Goal: Transaction & Acquisition: Purchase product/service

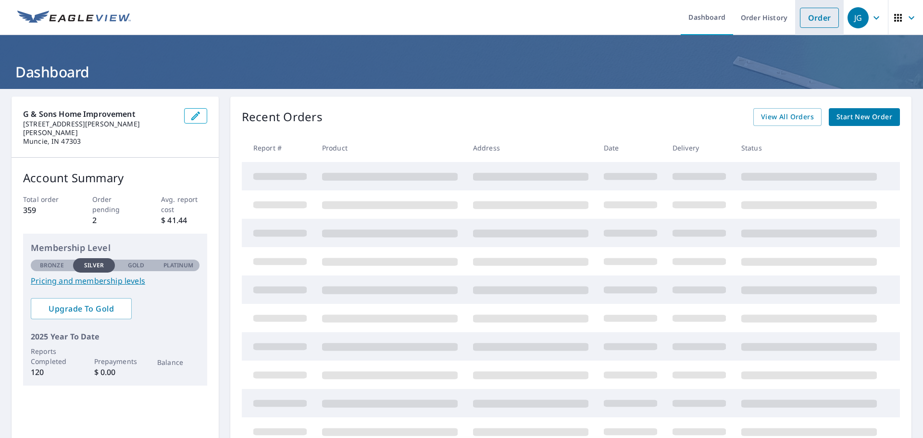
click at [809, 24] on link "Order" at bounding box center [819, 18] width 39 height 20
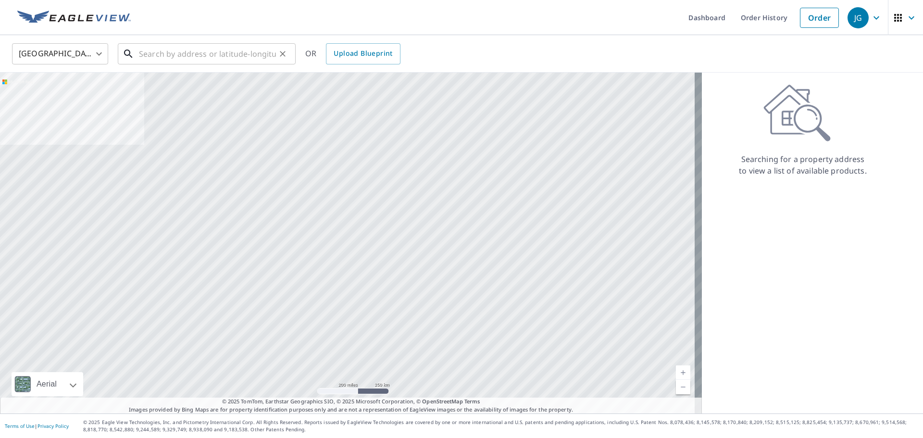
click at [149, 59] on input "text" at bounding box center [207, 53] width 137 height 27
click at [147, 54] on input "text" at bounding box center [207, 53] width 137 height 27
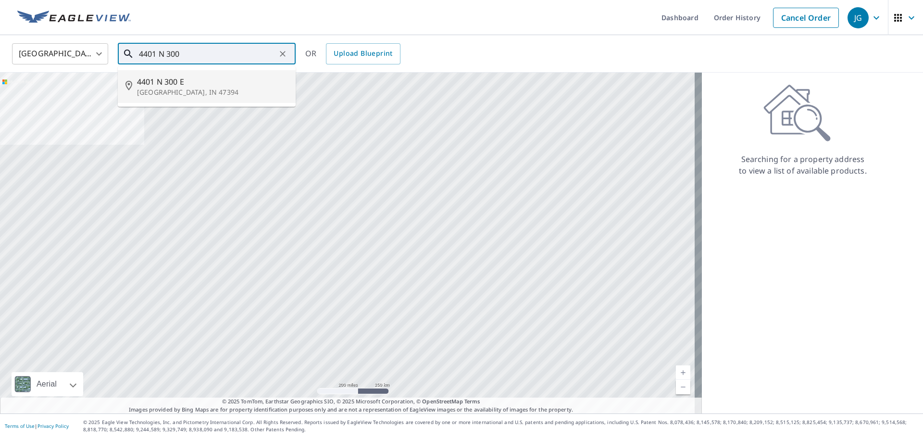
click at [174, 84] on span "4401 N 300 E" at bounding box center [212, 82] width 151 height 12
type input "4401 N 300 E Winchester, IN 47394"
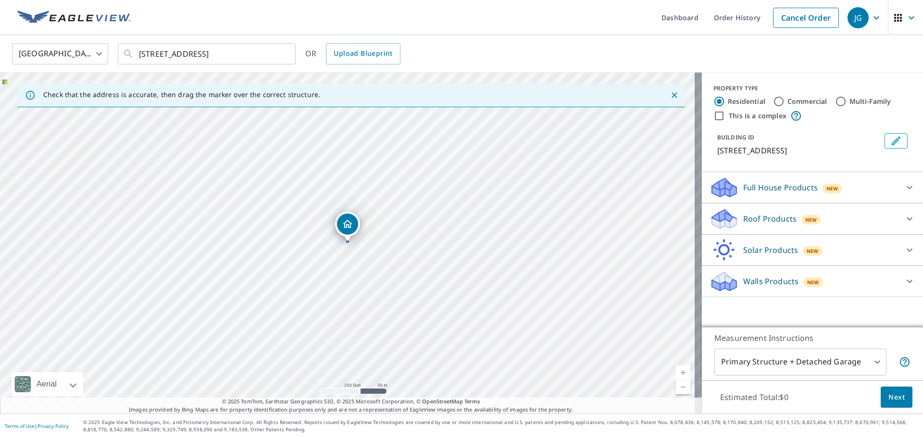
click at [907, 187] on icon at bounding box center [910, 187] width 6 height 3
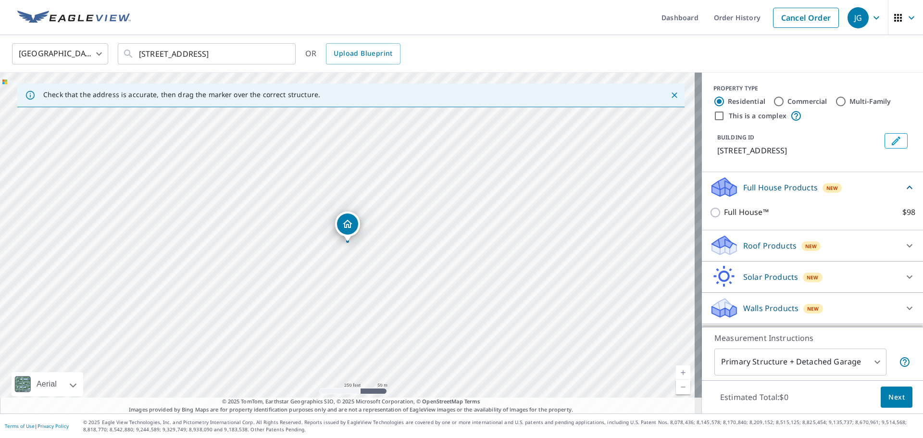
click at [904, 249] on icon at bounding box center [910, 246] width 12 height 12
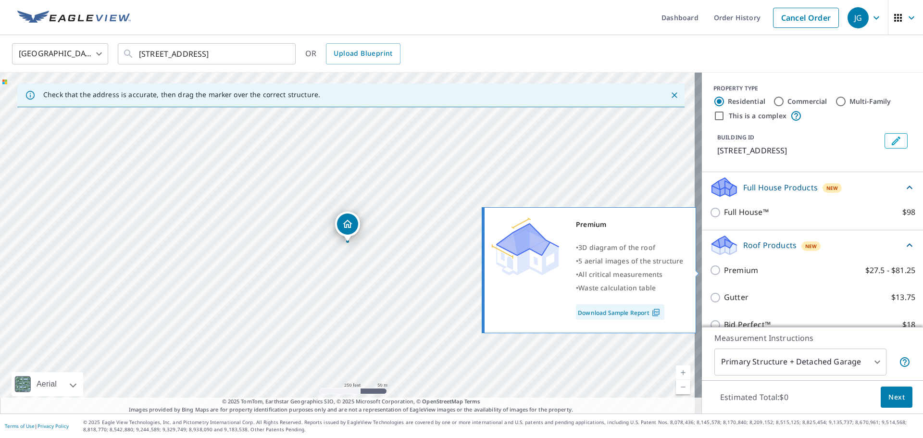
click at [709, 268] on input "Premium $27.5 - $81.25" at bounding box center [716, 270] width 14 height 12
checkbox input "true"
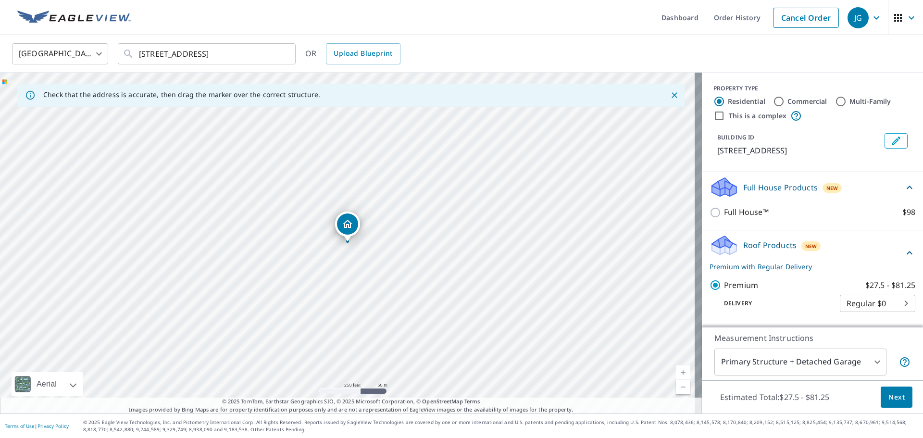
click at [895, 307] on body "JG JG Dashboard Order History Cancel Order JG United States US ​ 4401 N 300 E W…" at bounding box center [461, 219] width 923 height 438
click at [865, 336] on li "3 Hour $39.5" at bounding box center [862, 337] width 75 height 17
type input "7"
click at [896, 396] on span "Next" at bounding box center [896, 397] width 16 height 12
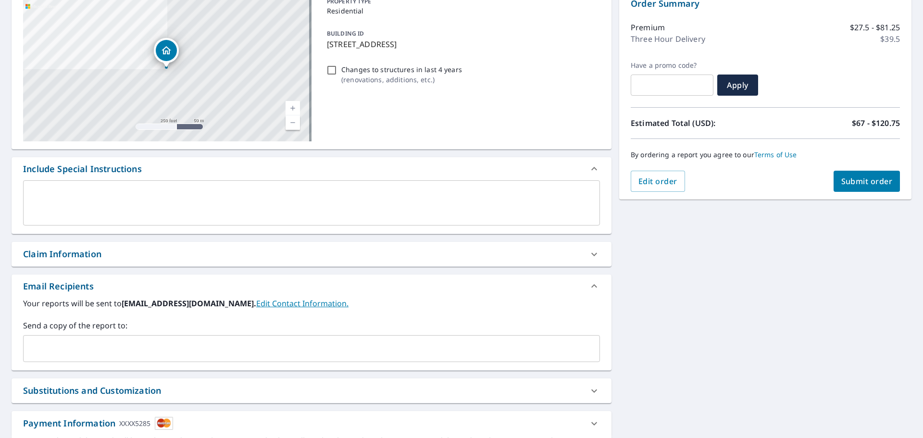
scroll to position [167, 0]
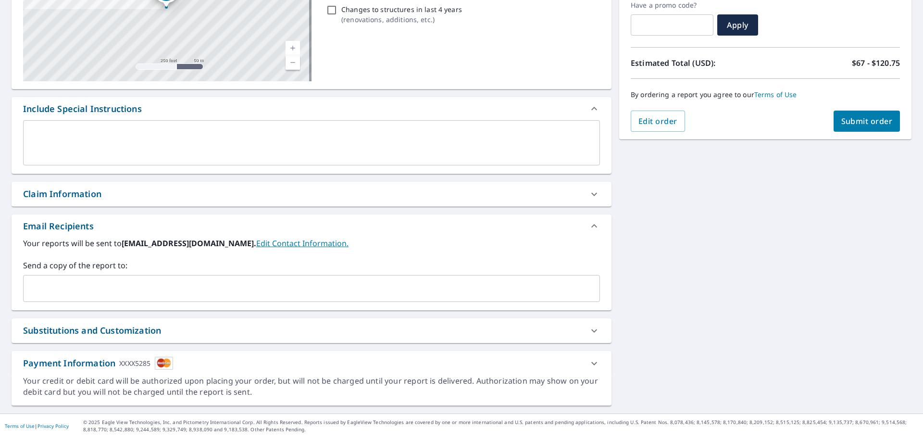
click at [869, 121] on span "Submit order" at bounding box center [866, 121] width 51 height 11
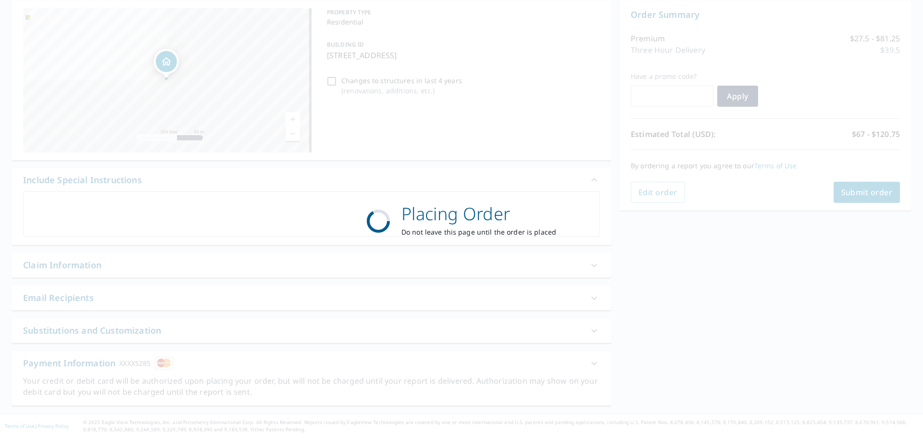
scroll to position [96, 0]
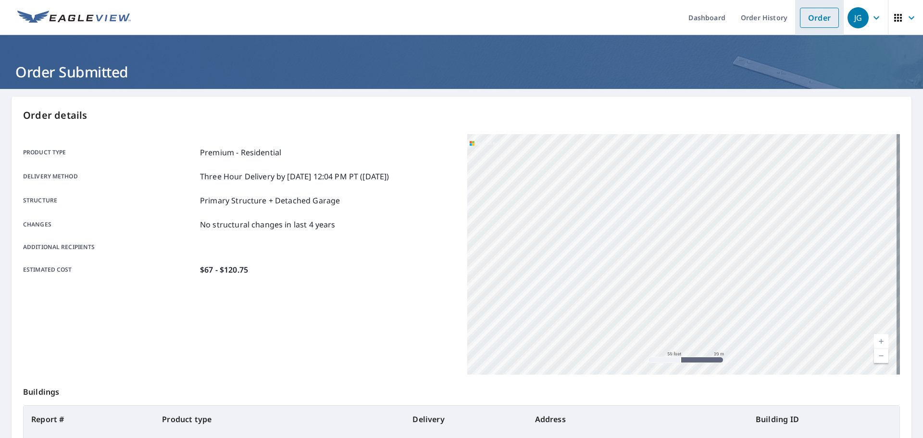
click at [811, 19] on link "Order" at bounding box center [819, 18] width 39 height 20
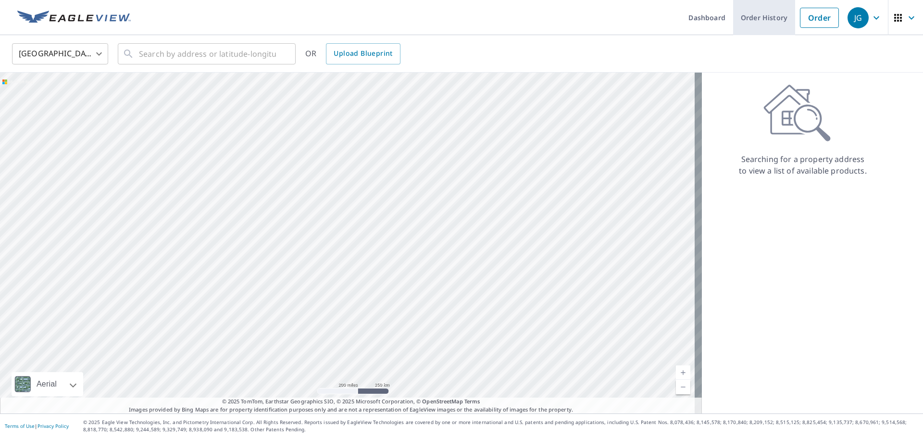
click at [754, 18] on link "Order History" at bounding box center [764, 17] width 62 height 35
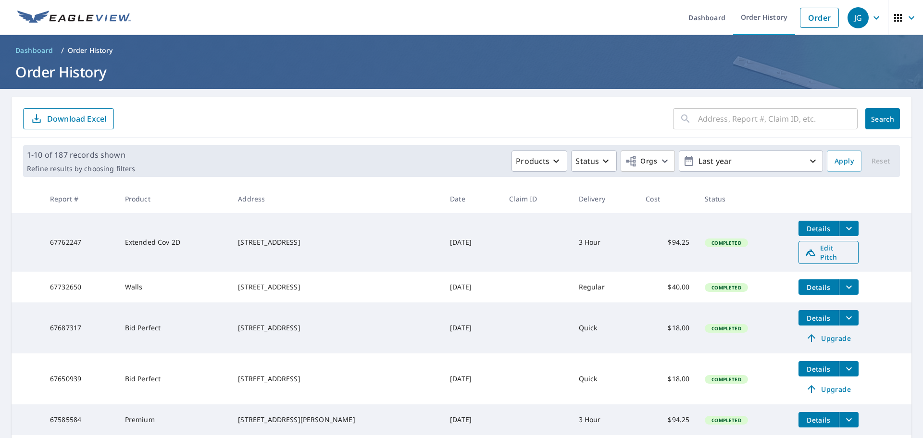
click at [812, 249] on span "Edit Pitch" at bounding box center [829, 252] width 48 height 18
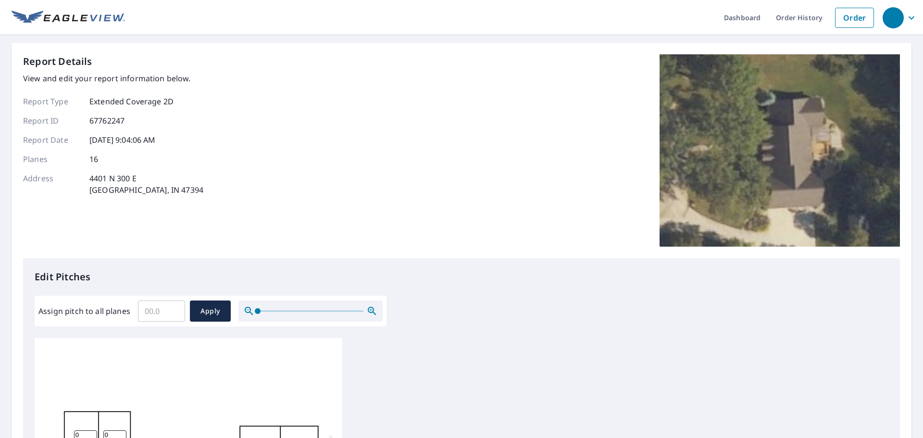
click at [151, 316] on input "Assign pitch to all planes" at bounding box center [161, 311] width 47 height 27
type input "8"
click at [205, 316] on span "Apply" at bounding box center [210, 311] width 25 height 12
type input "8"
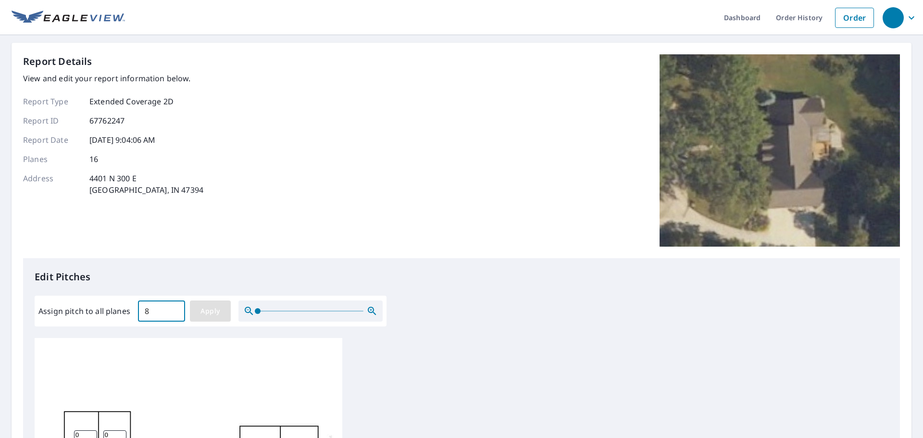
type input "8"
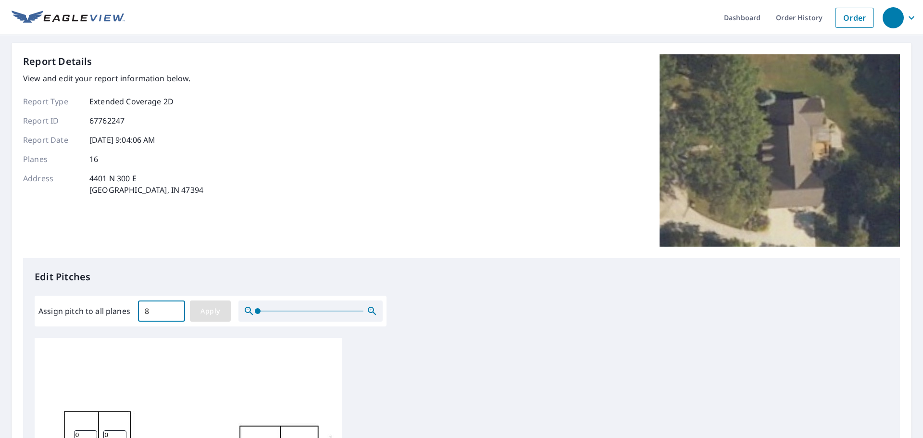
type input "8"
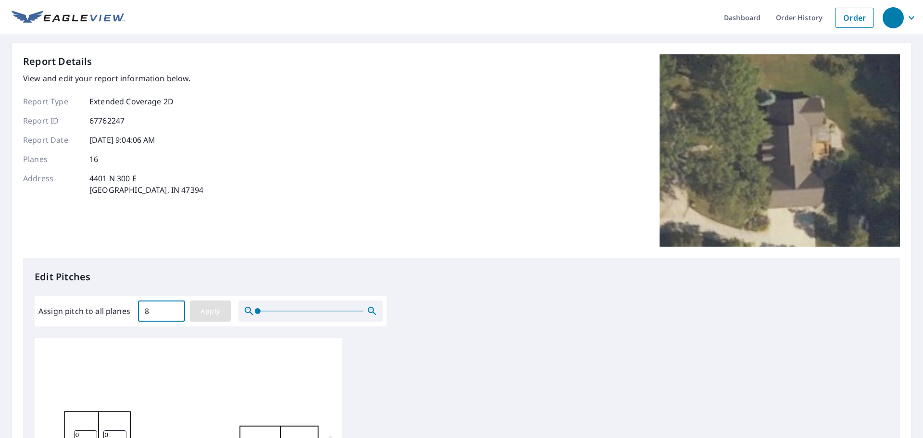
type input "8"
click at [214, 315] on span "Apply" at bounding box center [210, 311] width 25 height 12
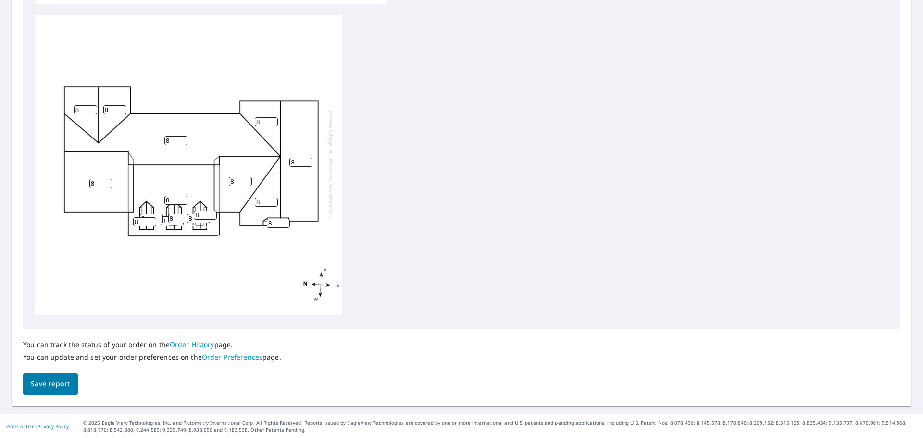
scroll to position [323, 0]
click at [56, 385] on span "Save report" at bounding box center [50, 383] width 39 height 12
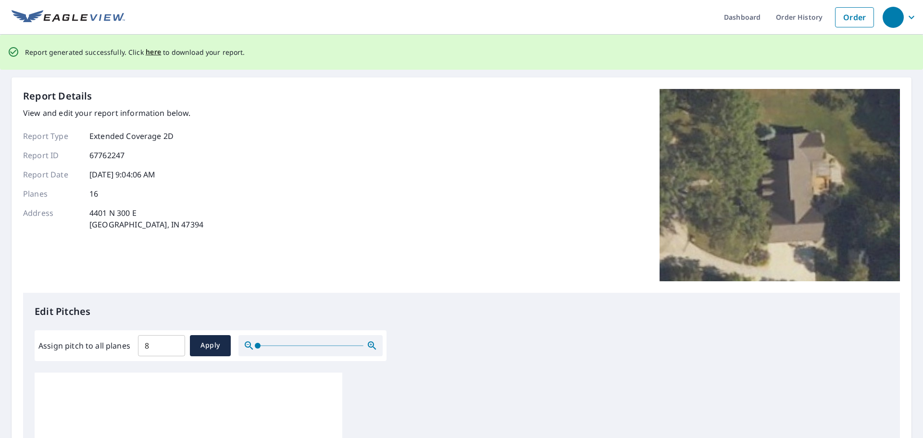
scroll to position [0, 0]
click at [152, 52] on span "here" at bounding box center [154, 53] width 16 height 12
